Goal: Information Seeking & Learning: Learn about a topic

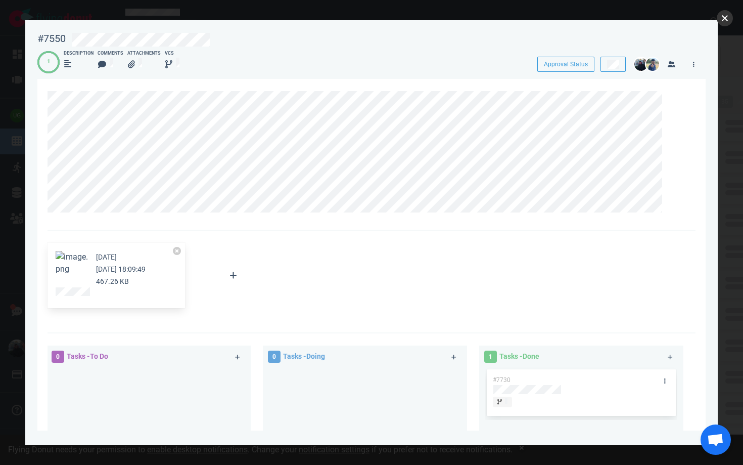
click at [724, 20] on button "close" at bounding box center [725, 18] width 16 height 16
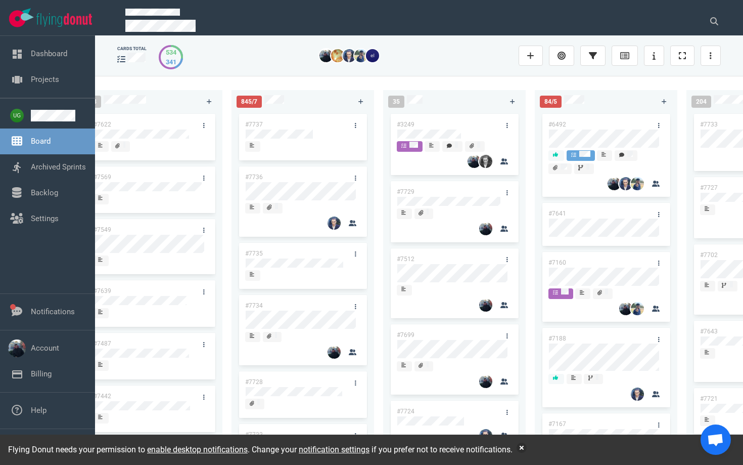
scroll to position [0, 335]
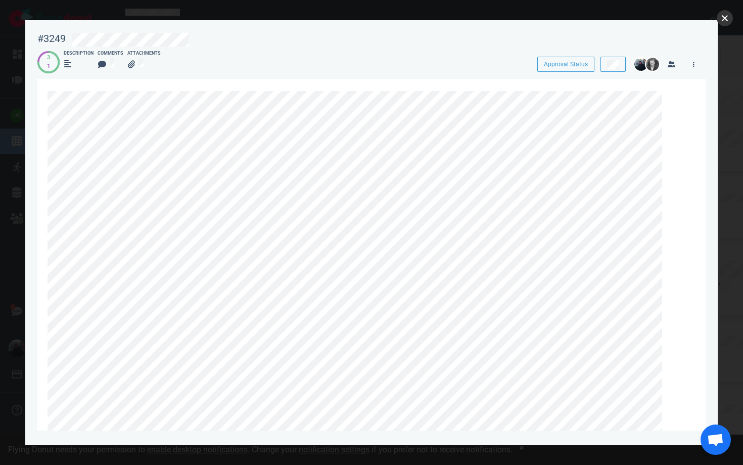
click at [723, 18] on button "close" at bounding box center [725, 18] width 16 height 16
click at [719, 16] on button "close" at bounding box center [725, 18] width 16 height 16
